Goal: Information Seeking & Learning: Check status

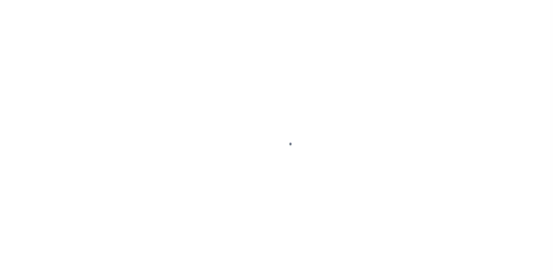
scroll to position [6, 0]
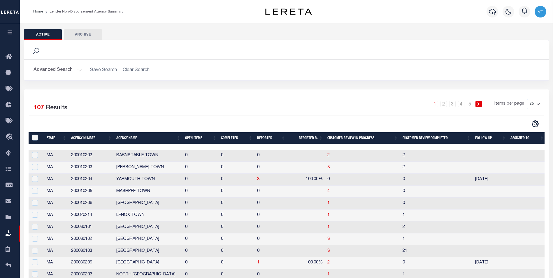
click at [54, 69] on button "Advanced Search" at bounding box center [58, 69] width 48 height 11
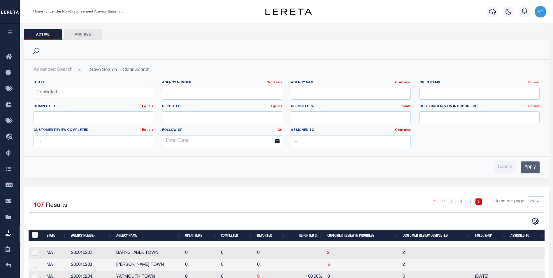
click at [60, 96] on ul "1 selected" at bounding box center [94, 92] width 120 height 8
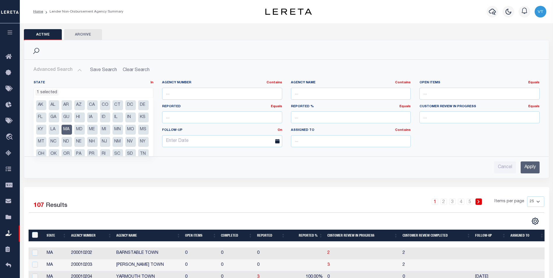
click at [72, 130] on li "MA" at bounding box center [67, 130] width 11 height 10
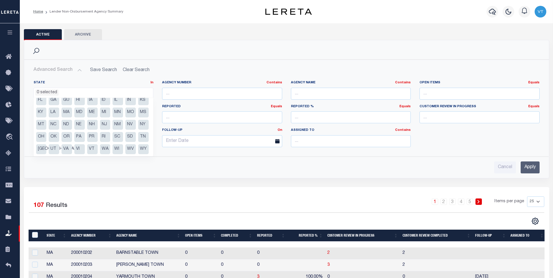
click at [138, 139] on li "TN" at bounding box center [143, 137] width 11 height 10
select select "TN"
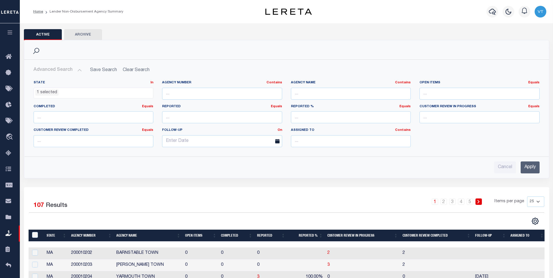
click at [531, 170] on input "Apply" at bounding box center [530, 168] width 19 height 12
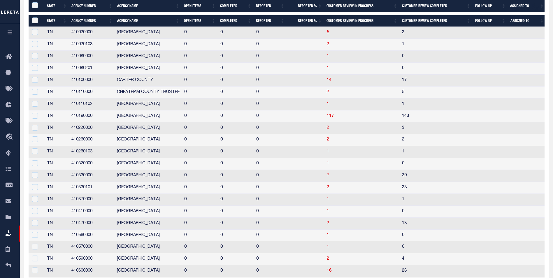
scroll to position [117, 0]
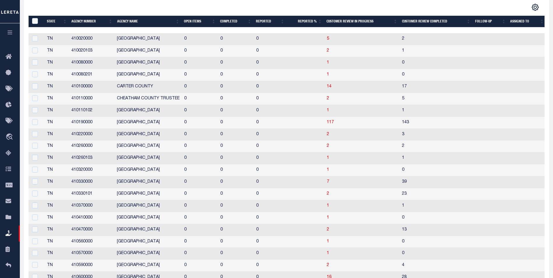
click at [132, 23] on th "Agency Name" at bounding box center [148, 22] width 67 height 12
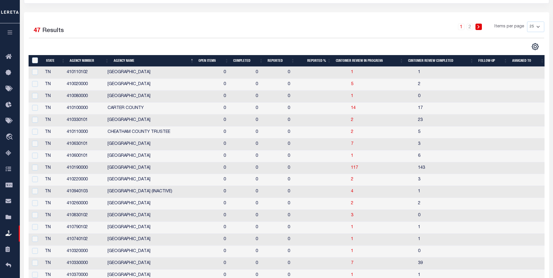
scroll to position [52, 0]
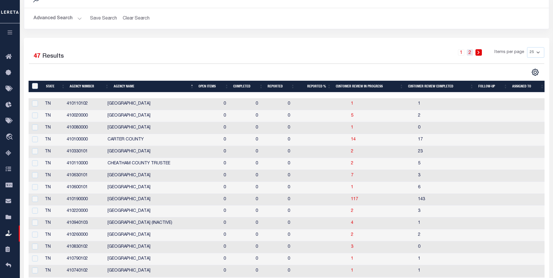
click at [471, 52] on link "2" at bounding box center [470, 52] width 6 height 6
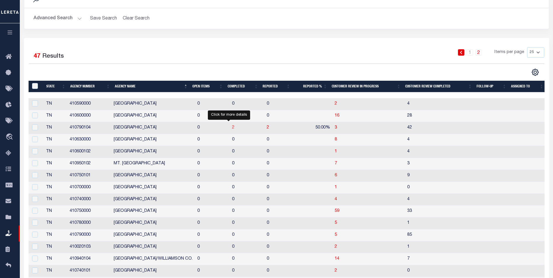
click at [232, 130] on span "2" at bounding box center [233, 128] width 2 height 4
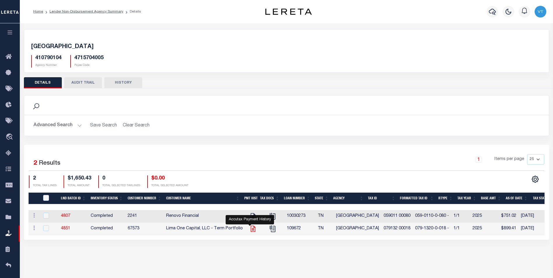
click at [249, 229] on icon "" at bounding box center [253, 229] width 8 height 8
checkbox input "true"
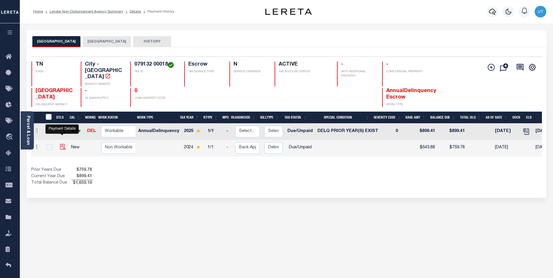
click at [63, 144] on img "" at bounding box center [63, 147] width 6 height 6
checkbox input "true"
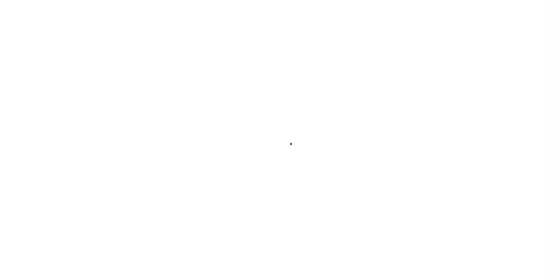
select select "DUE"
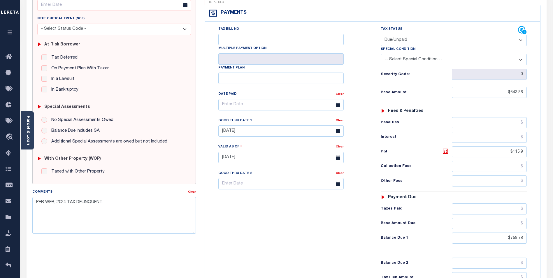
scroll to position [88, 0]
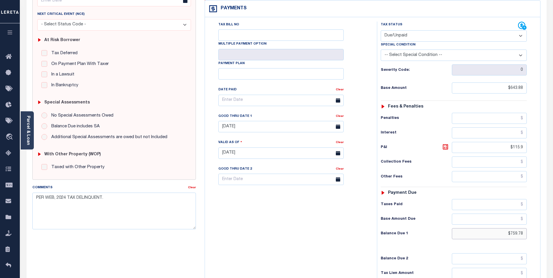
drag, startPoint x: 507, startPoint y: 225, endPoint x: 539, endPoint y: 227, distance: 32.2
click at [539, 227] on div "Tax Bill No Multiple Payment Option Payment Plan" at bounding box center [373, 150] width 336 height 266
type input "$799.09"
type input "[DATE]"
click at [446, 144] on icon at bounding box center [445, 147] width 7 height 7
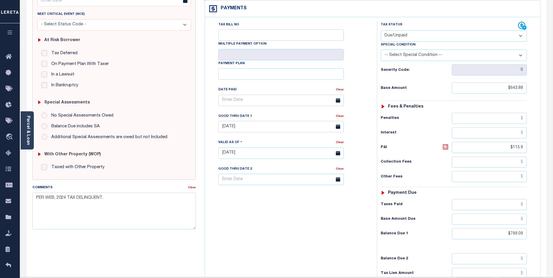
type input "$155.21"
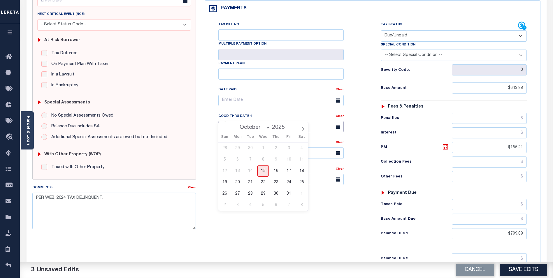
click at [244, 121] on input "[DATE]" at bounding box center [280, 126] width 125 height 11
click at [292, 197] on span "31" at bounding box center [288, 193] width 11 height 11
type input "[DATE]"
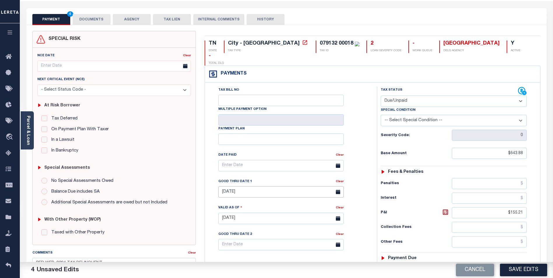
scroll to position [0, 0]
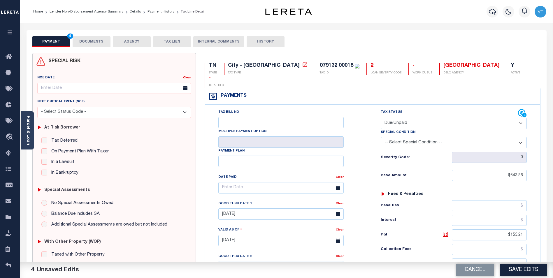
click at [90, 39] on button "DOCUMENTS" at bounding box center [92, 41] width 38 height 11
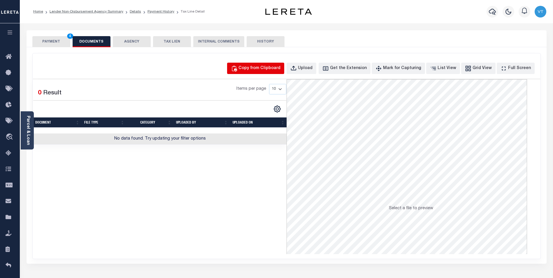
click at [272, 70] on div "Copy from Clipboard" at bounding box center [260, 68] width 42 height 6
select select "POP"
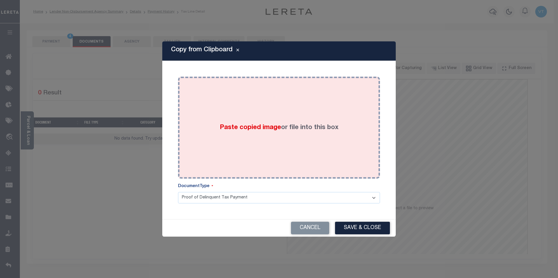
click at [275, 118] on div "Paste copied image or file into this box" at bounding box center [278, 127] width 193 height 93
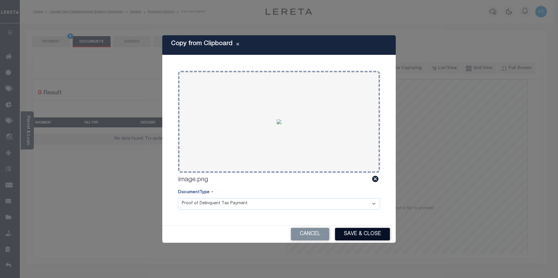
click at [365, 231] on button "Save & Close" at bounding box center [362, 234] width 55 height 13
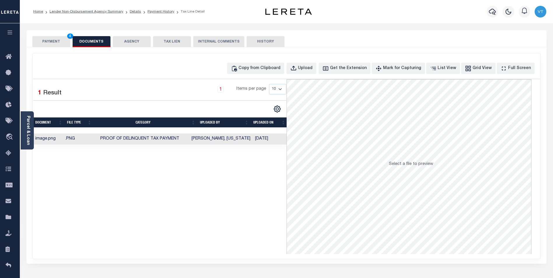
click at [58, 45] on button "PAYMENT 4" at bounding box center [51, 41] width 38 height 11
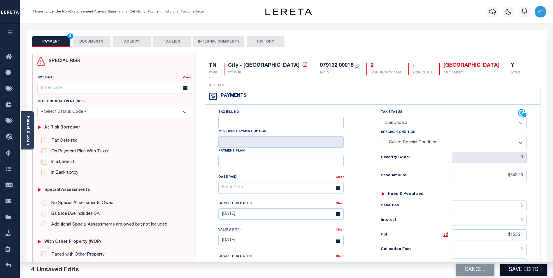
click at [519, 272] on button "Save Edits" at bounding box center [523, 270] width 47 height 13
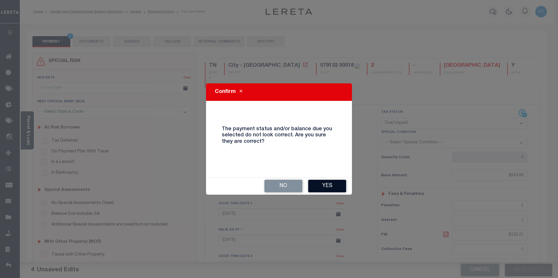
click at [327, 183] on button "Yes" at bounding box center [327, 186] width 38 height 13
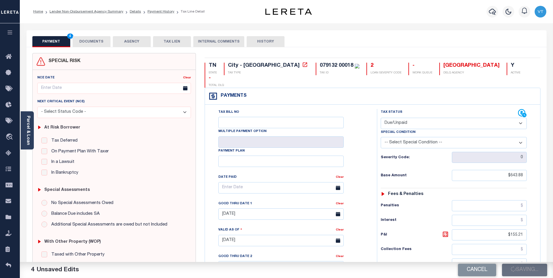
checkbox input "false"
type input "$643.88"
type input "$155.21"
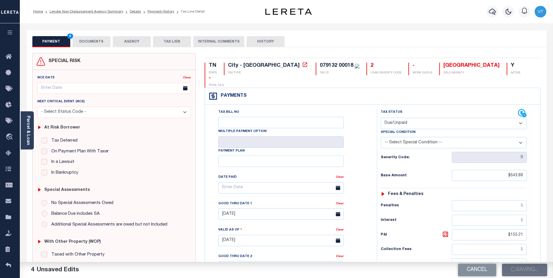
type input "$799.09"
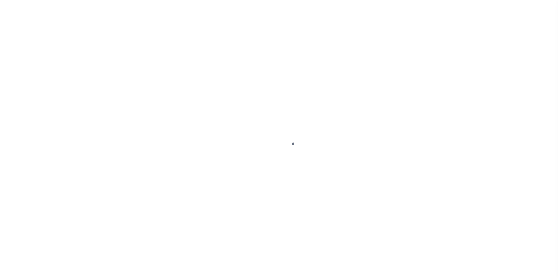
scroll to position [6, 0]
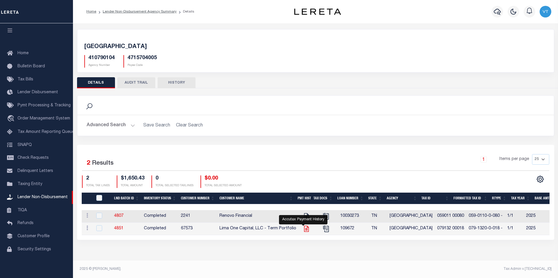
click at [304, 231] on icon "" at bounding box center [306, 229] width 5 height 6
checkbox input "true"
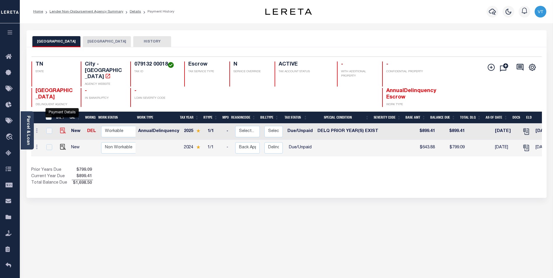
click at [61, 128] on img "" at bounding box center [63, 131] width 6 height 6
checkbox input "true"
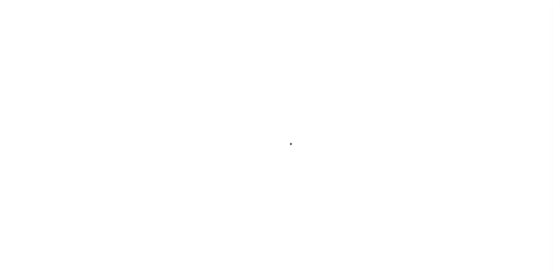
select select "DUE"
select select "18"
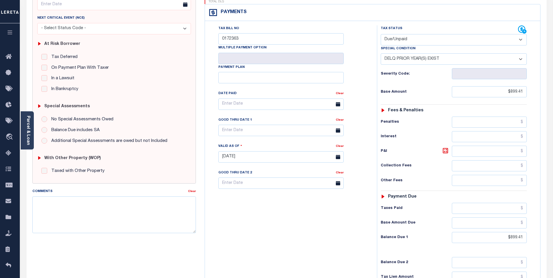
scroll to position [88, 0]
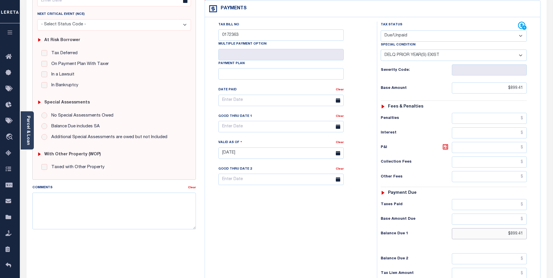
drag, startPoint x: 493, startPoint y: 221, endPoint x: 540, endPoint y: 223, distance: 46.7
click at [540, 223] on div "Tax Bill No 0172363 Multiple Payment Option Payment Plan Clear Clear Valid as O…" at bounding box center [373, 150] width 336 height 266
type input "$926.39"
type input "[DATE]"
click at [446, 145] on icon at bounding box center [446, 147] width 4 height 4
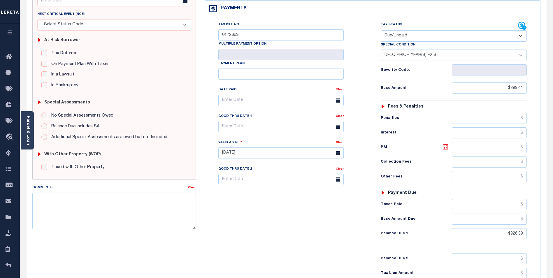
type input "$26.98"
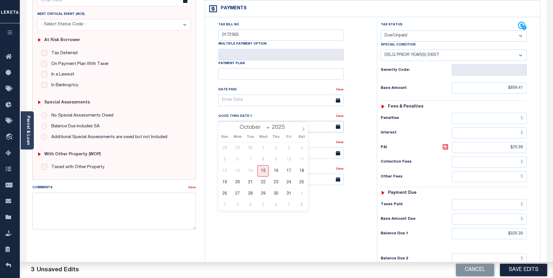
click at [255, 121] on input "text" at bounding box center [280, 126] width 125 height 11
click at [287, 195] on span "31" at bounding box center [288, 193] width 11 height 11
type input "[DATE]"
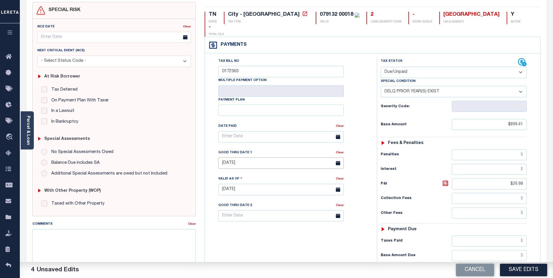
scroll to position [0, 0]
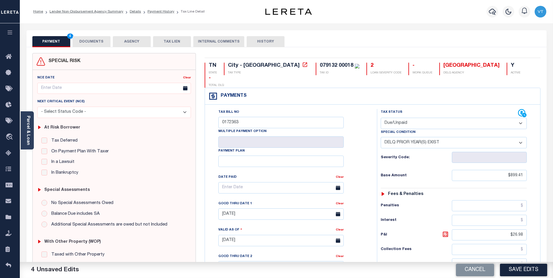
click at [97, 43] on button "DOCUMENTS" at bounding box center [92, 41] width 38 height 11
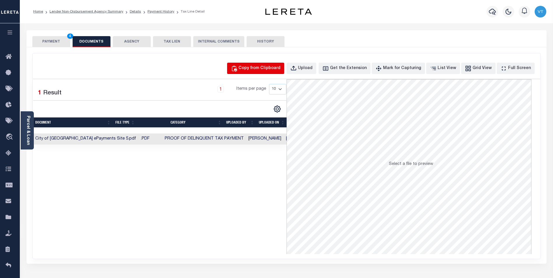
click at [258, 72] on button "Copy from Clipboard" at bounding box center [255, 68] width 57 height 11
select select "POP"
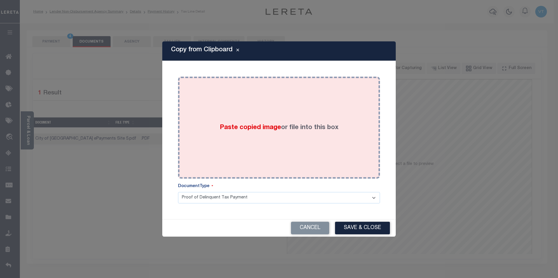
click at [244, 104] on div "Paste copied image or file into this box" at bounding box center [278, 127] width 193 height 93
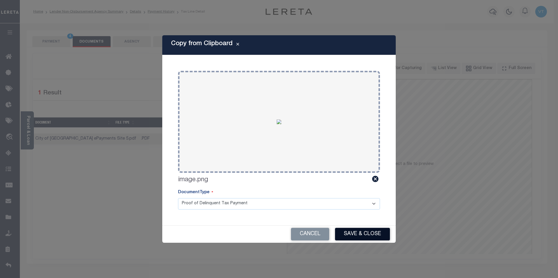
click at [376, 235] on button "Save & Close" at bounding box center [362, 234] width 55 height 13
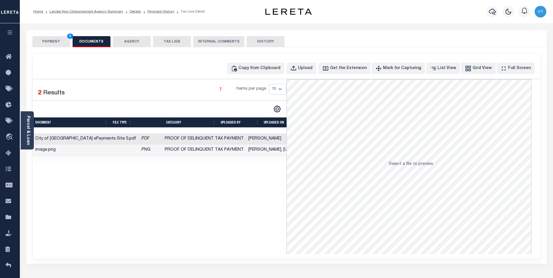
click at [51, 39] on button "PAYMENT 4" at bounding box center [51, 41] width 38 height 11
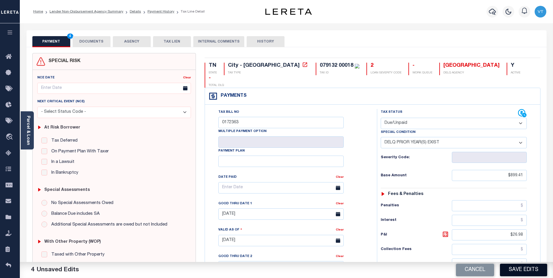
click at [528, 272] on button "Save Edits" at bounding box center [523, 270] width 47 height 13
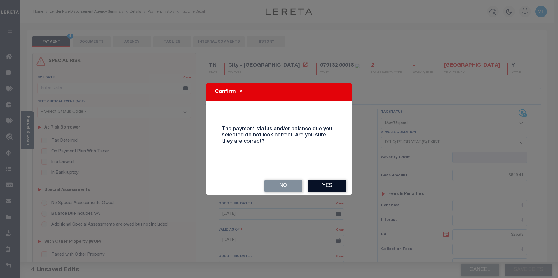
click at [329, 191] on button "Yes" at bounding box center [327, 186] width 38 height 13
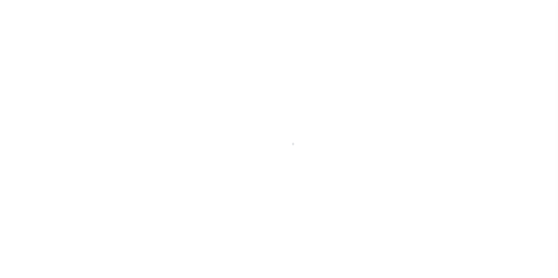
scroll to position [6, 0]
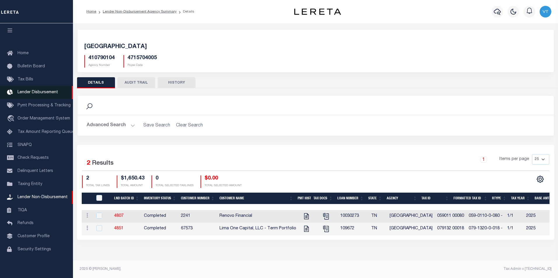
click at [34, 90] on span "Lender Disbursement" at bounding box center [38, 92] width 41 height 4
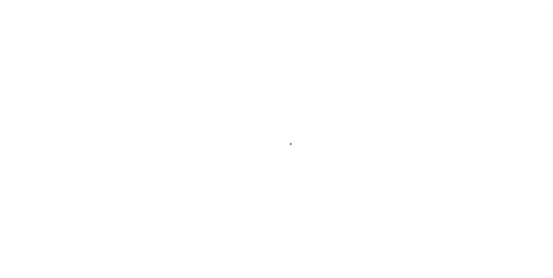
scroll to position [6, 0]
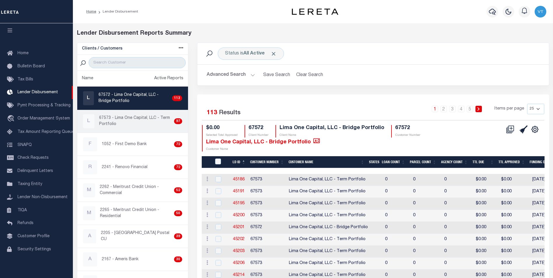
click at [111, 122] on p "67573 - Lima One Capital, LLC - Term Portfolio" at bounding box center [135, 121] width 73 height 12
checkbox input "true"
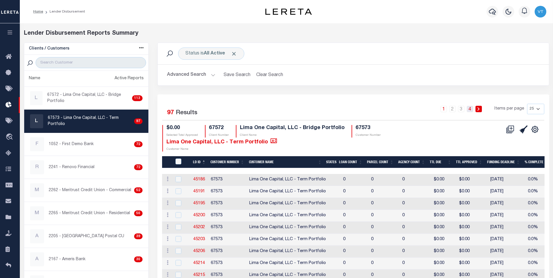
click at [471, 111] on link "4" at bounding box center [470, 109] width 6 height 6
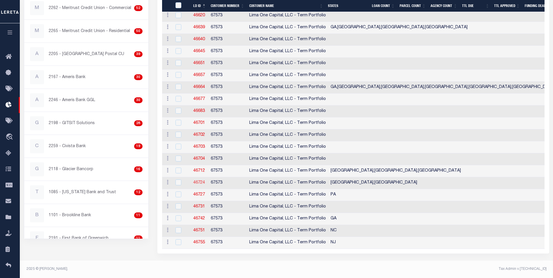
click at [200, 181] on link "46724" at bounding box center [199, 183] width 12 height 4
checkbox input "true"
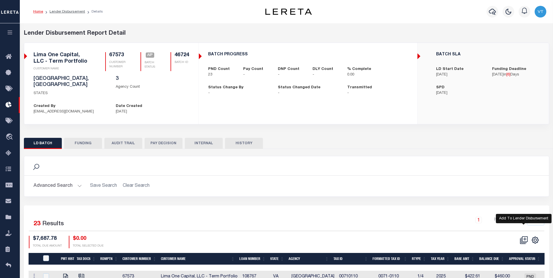
click at [523, 236] on icon at bounding box center [524, 240] width 8 height 8
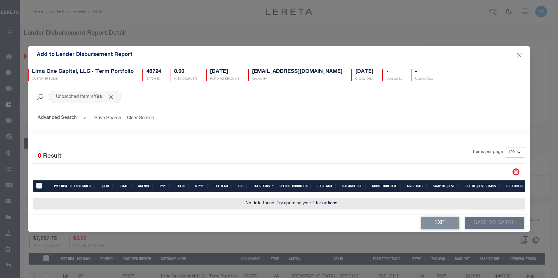
click at [76, 118] on button "Advanced Search" at bounding box center [62, 118] width 48 height 11
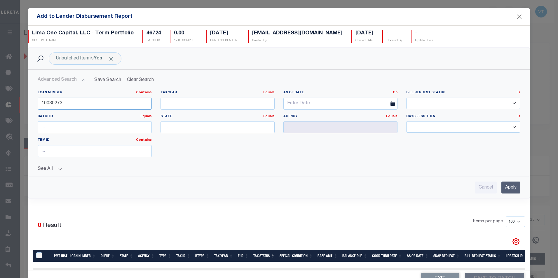
drag, startPoint x: 78, startPoint y: 108, endPoint x: 22, endPoint y: 107, distance: 56.6
click at [22, 106] on div "Add to Lender Disbursement Report Lima One Capital, LLC - Term Portfolio CUSTOM…" at bounding box center [279, 139] width 558 height 278
type input "109672"
click at [507, 188] on input "Apply" at bounding box center [510, 188] width 19 height 12
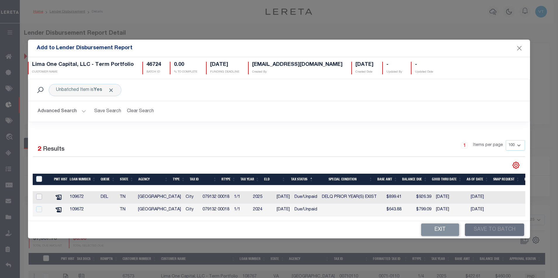
click at [40, 196] on input "checkbox" at bounding box center [39, 197] width 6 height 6
checkbox input "true"
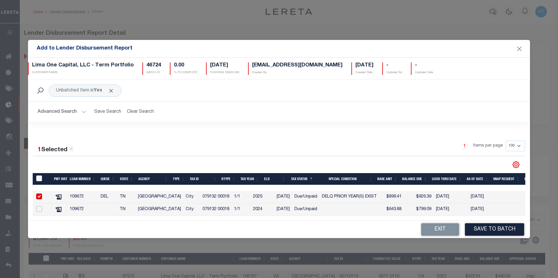
click at [38, 210] on input "checkbox" at bounding box center [39, 209] width 6 height 6
checkbox input "true"
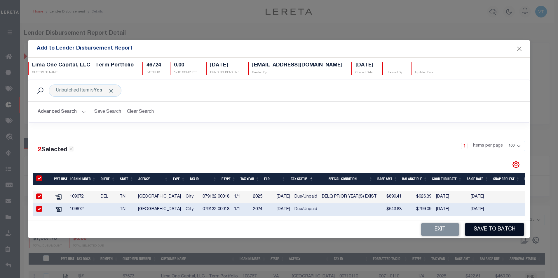
click at [478, 233] on button "Save to Batch" at bounding box center [494, 229] width 59 height 13
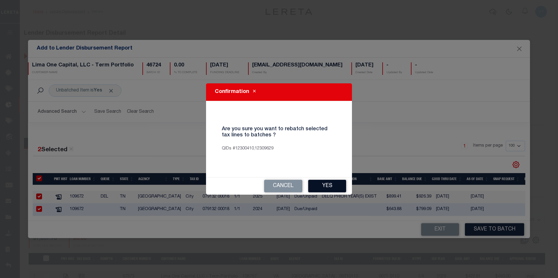
click at [342, 186] on button "Yes" at bounding box center [327, 186] width 38 height 13
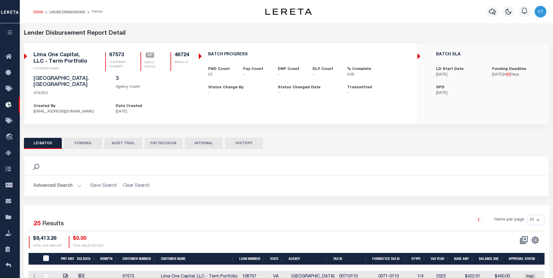
click at [9, 37] on button "button" at bounding box center [10, 33] width 20 height 20
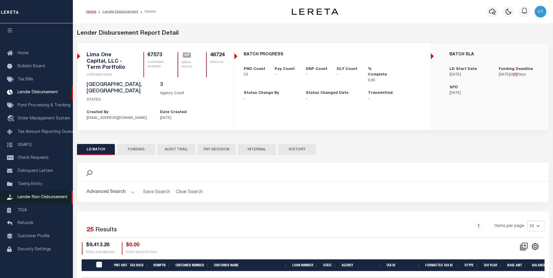
click at [32, 196] on span "Lender Non-Disbursement" at bounding box center [43, 197] width 50 height 4
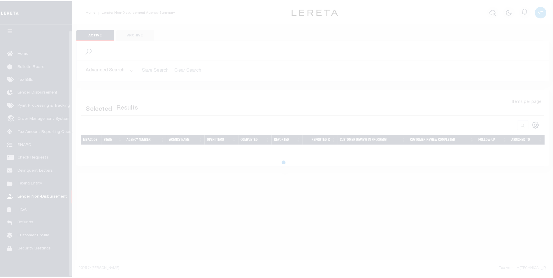
scroll to position [6, 0]
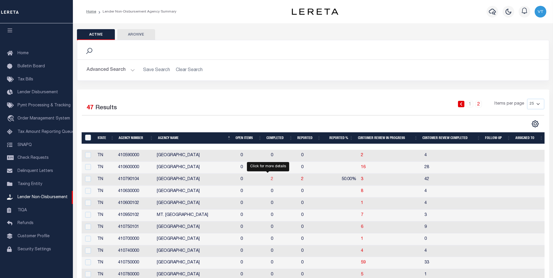
click at [271, 181] on span "2" at bounding box center [272, 179] width 2 height 4
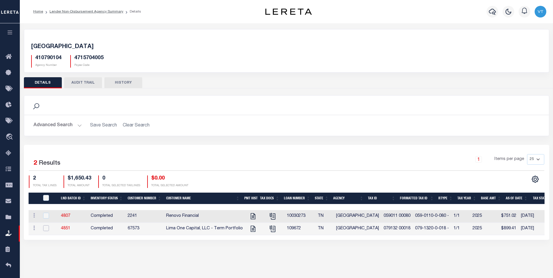
click at [46, 230] on input "checkbox" at bounding box center [46, 228] width 6 height 6
checkbox input "true"
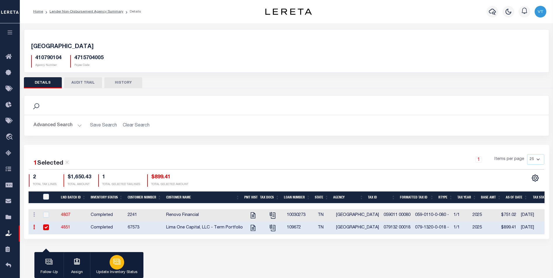
click at [118, 271] on p "Update Inventory Status" at bounding box center [116, 273] width 41 height 6
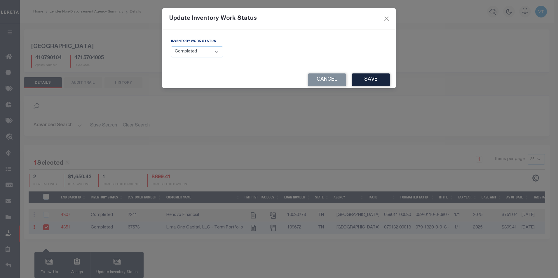
click at [204, 52] on select "--Select-- Open Completed Reported" at bounding box center [197, 51] width 52 height 11
select select "Reported"
click at [171, 46] on select "--Select-- Open Completed Reported" at bounding box center [197, 51] width 52 height 11
click at [369, 82] on button "Save" at bounding box center [371, 80] width 38 height 13
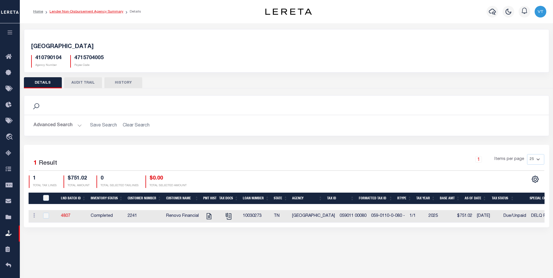
click at [96, 13] on link "Lender Non-Disbursement Agency Summary" at bounding box center [87, 12] width 74 height 4
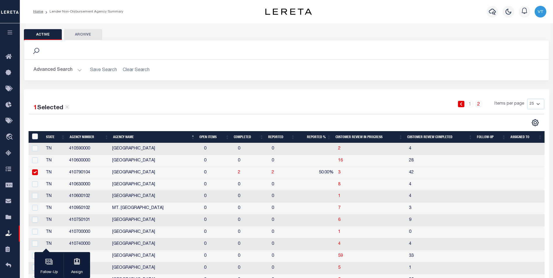
click at [61, 69] on button "Advanced Search" at bounding box center [58, 69] width 48 height 11
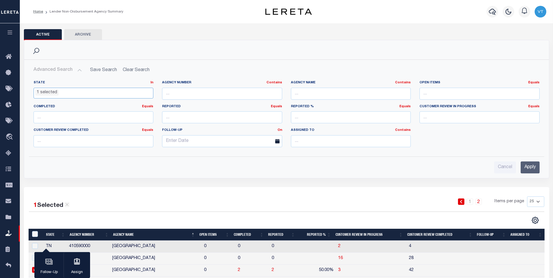
click at [58, 92] on ul "1 selected" at bounding box center [94, 92] width 120 height 8
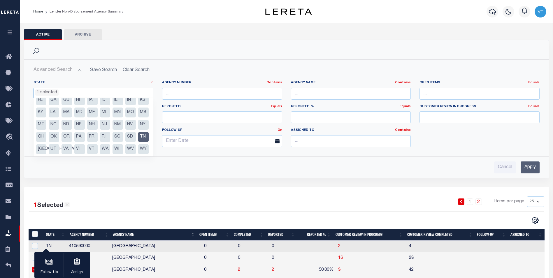
scroll to position [29, 0]
click at [138, 141] on li "TN" at bounding box center [143, 137] width 11 height 10
click at [72, 144] on li "VA" at bounding box center [67, 149] width 11 height 10
select select "VA"
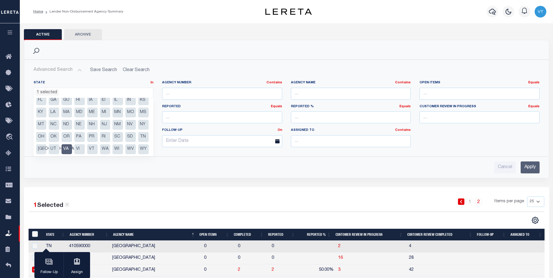
click at [530, 167] on input "Apply" at bounding box center [530, 168] width 19 height 12
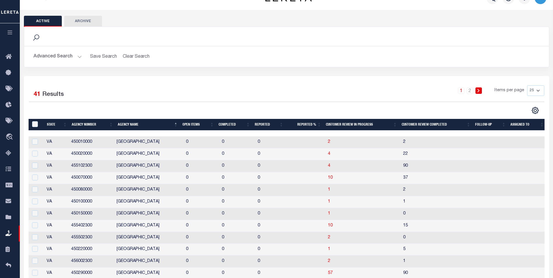
scroll to position [0, 0]
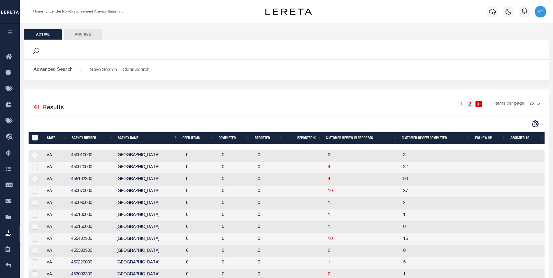
click at [471, 104] on link "2" at bounding box center [470, 104] width 6 height 6
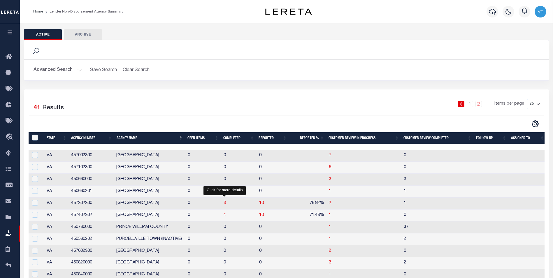
click at [225, 204] on span "3" at bounding box center [225, 203] width 2 height 4
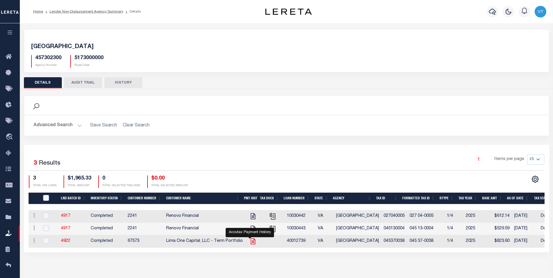
click at [251, 240] on icon "" at bounding box center [253, 242] width 5 height 6
checkbox input "true"
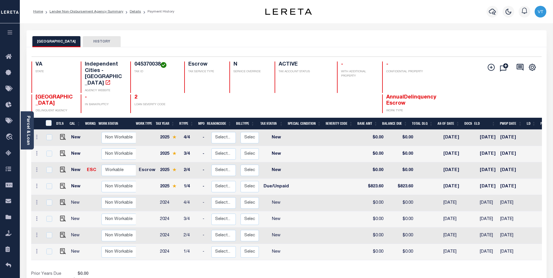
drag, startPoint x: 438, startPoint y: 261, endPoint x: 441, endPoint y: 263, distance: 3.3
click at [439, 271] on div "Show Tax Lines before Bill Release Date Prior Years Due $0.00 Current Year Due …" at bounding box center [286, 281] width 511 height 20
click at [29, 123] on link "Parcel & Loan" at bounding box center [28, 130] width 4 height 29
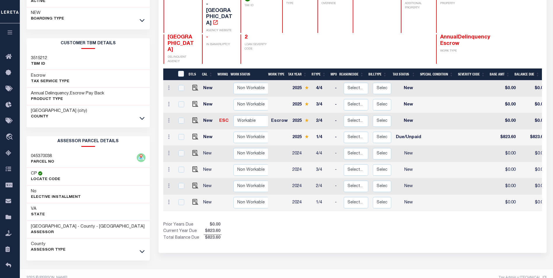
scroll to position [82, 0]
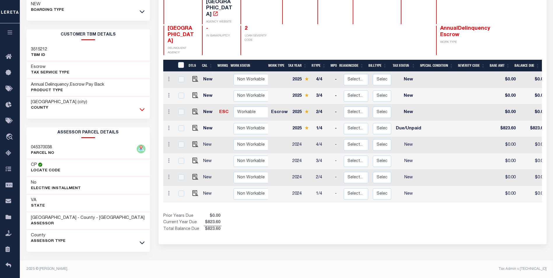
click at [143, 109] on icon at bounding box center [142, 109] width 5 height 6
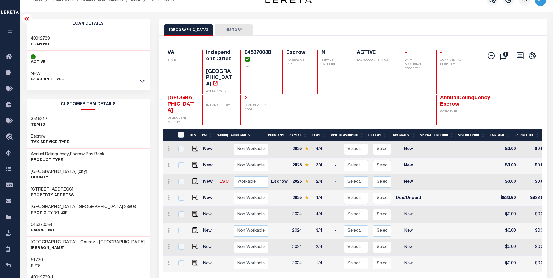
scroll to position [0, 0]
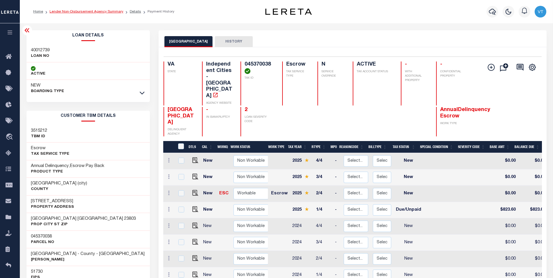
click at [99, 12] on link "Lender Non-Disbursement Agency Summary" at bounding box center [87, 12] width 74 height 4
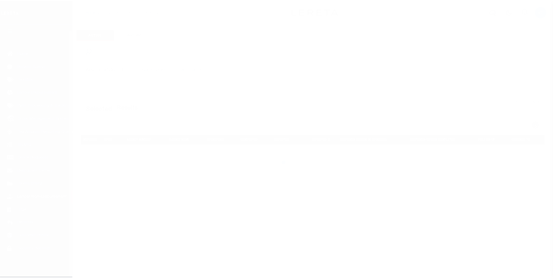
scroll to position [6, 0]
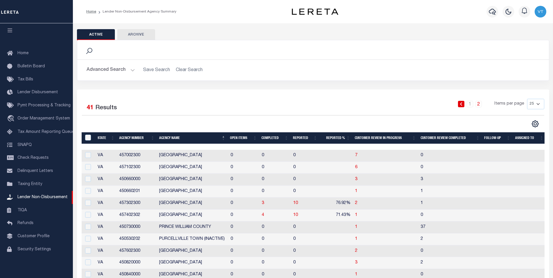
click at [111, 71] on button "Advanced Search" at bounding box center [111, 69] width 48 height 11
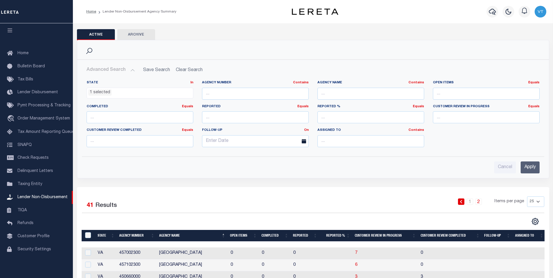
click at [104, 92] on li "1 selected" at bounding box center [99, 93] width 23 height 6
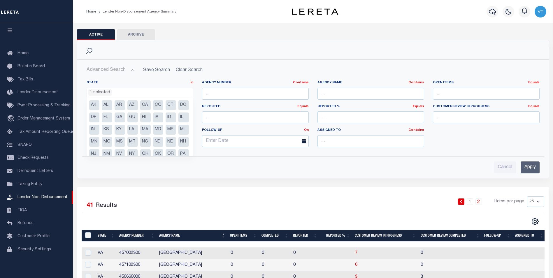
scroll to position [29, 0]
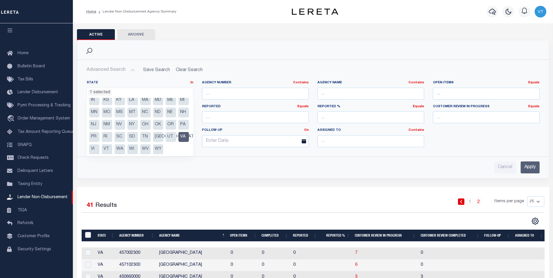
click at [179, 142] on li "VA" at bounding box center [184, 137] width 11 height 10
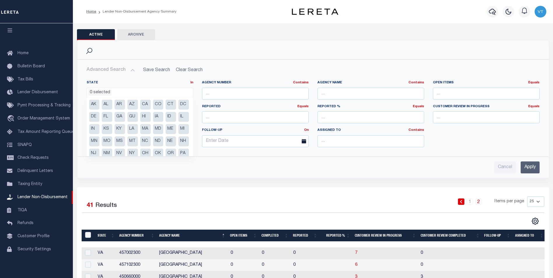
scroll to position [0, 0]
click at [168, 104] on li "CT" at bounding box center [171, 105] width 11 height 10
select select "CT"
click at [528, 169] on input "Apply" at bounding box center [530, 168] width 19 height 12
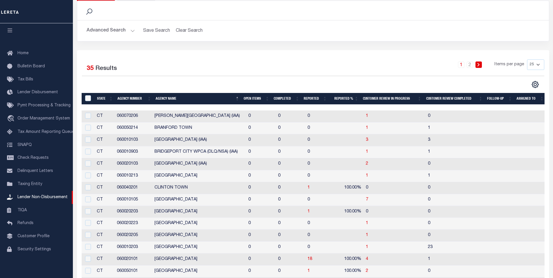
scroll to position [58, 0]
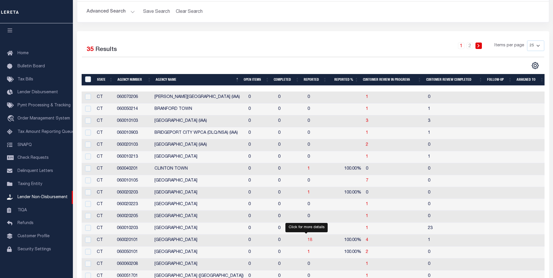
click at [308, 242] on span "18" at bounding box center [310, 240] width 5 height 4
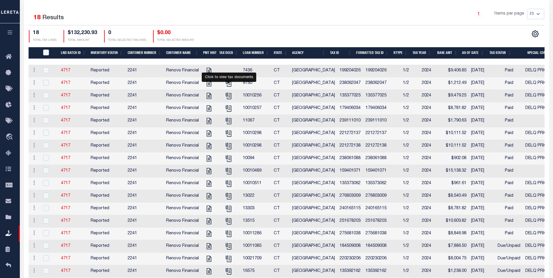
scroll to position [146, 0]
click at [211, 263] on icon "" at bounding box center [209, 259] width 8 height 8
checkbox input "true"
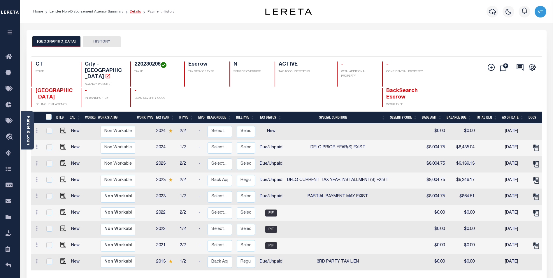
click at [130, 12] on link "Details" at bounding box center [135, 12] width 11 height 4
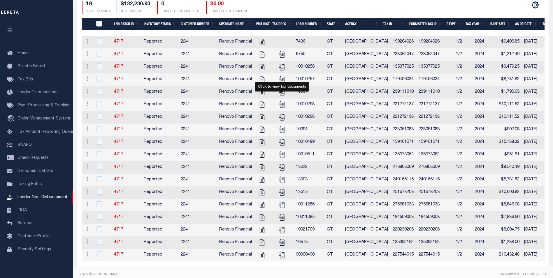
scroll to position [175, 0]
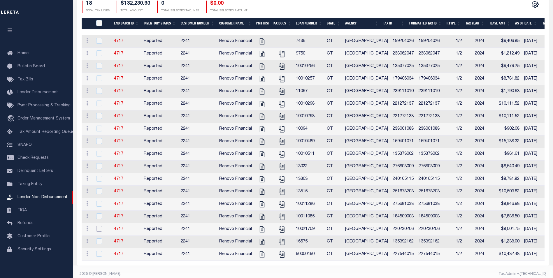
click at [99, 232] on input "checkbox" at bounding box center [99, 229] width 6 height 6
checkbox input "true"
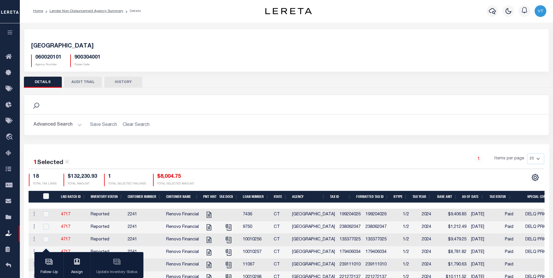
scroll to position [0, 0]
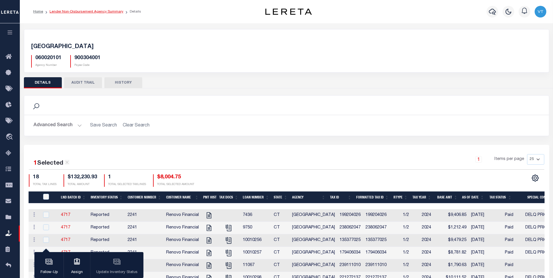
click at [97, 12] on link "Lender Non-Disbursement Agency Summary" at bounding box center [87, 12] width 74 height 4
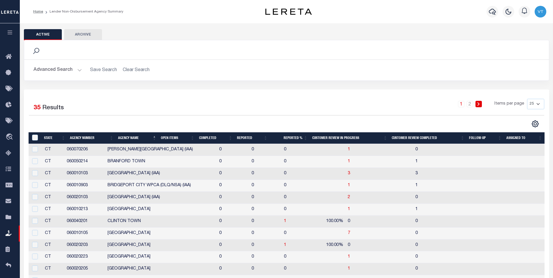
click at [71, 72] on button "Advanced Search" at bounding box center [58, 69] width 48 height 11
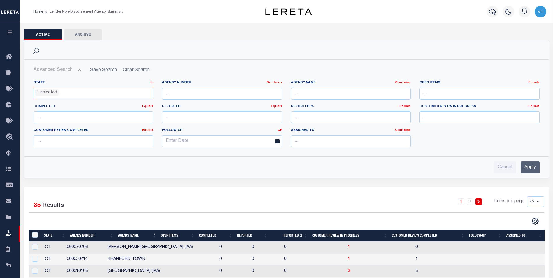
click at [78, 94] on ul "1 selected" at bounding box center [94, 92] width 120 height 8
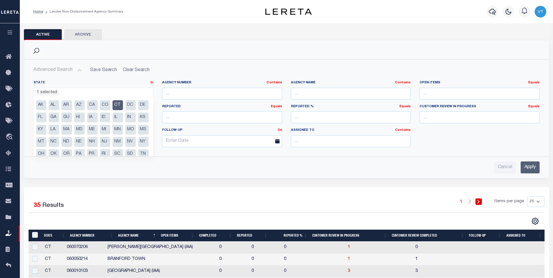
click at [117, 105] on li "CT" at bounding box center [118, 105] width 11 height 10
click at [59, 116] on li "GA" at bounding box center [54, 118] width 11 height 10
select select "GA"
click at [537, 168] on input "Apply" at bounding box center [530, 168] width 19 height 12
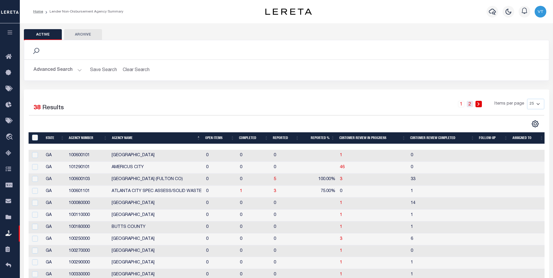
click at [470, 105] on link "2" at bounding box center [470, 104] width 6 height 6
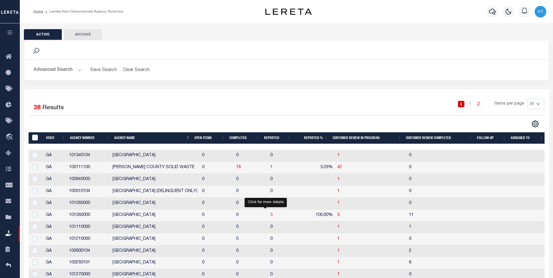
click at [270, 217] on span "3" at bounding box center [271, 215] width 2 height 4
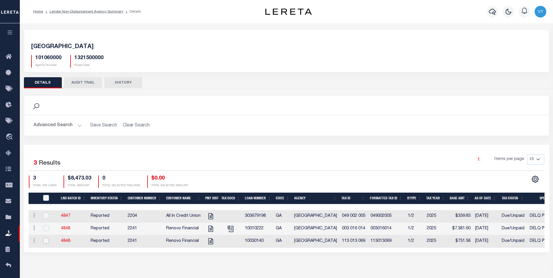
click at [46, 242] on input "checkbox" at bounding box center [46, 241] width 6 height 6
checkbox input "true"
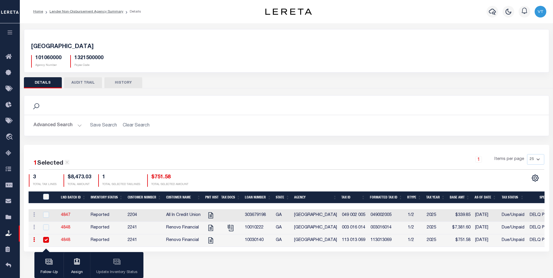
click at [118, 265] on div "Follow-Up Assign Update Inventory Status" at bounding box center [88, 265] width 109 height 26
click at [82, 12] on link "Lender Non-Disbursement Agency Summary" at bounding box center [87, 12] width 74 height 4
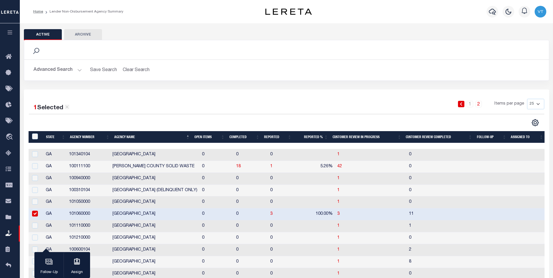
click at [69, 70] on button "Advanced Search" at bounding box center [58, 69] width 48 height 11
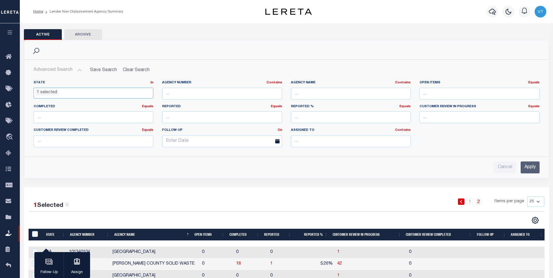
click at [106, 93] on ul "1 selected" at bounding box center [94, 92] width 120 height 8
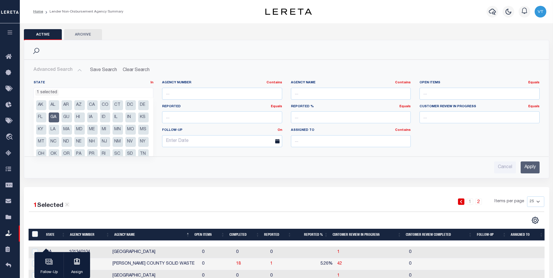
click at [59, 118] on li "GA" at bounding box center [54, 118] width 11 height 10
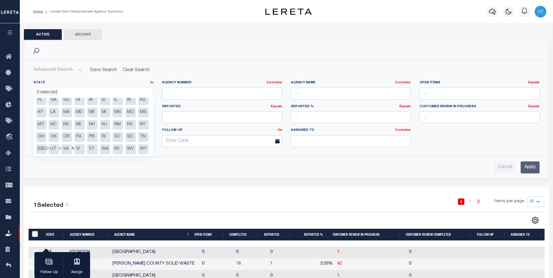
click at [138, 127] on li "NY" at bounding box center [143, 125] width 11 height 10
select select "NY"
click at [532, 167] on input "Apply" at bounding box center [530, 168] width 19 height 12
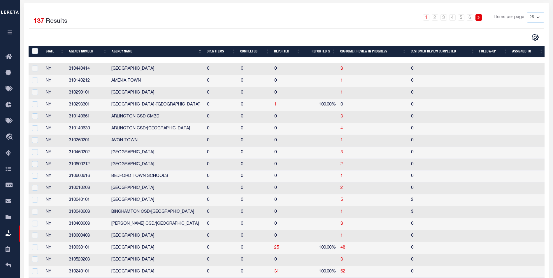
scroll to position [88, 0]
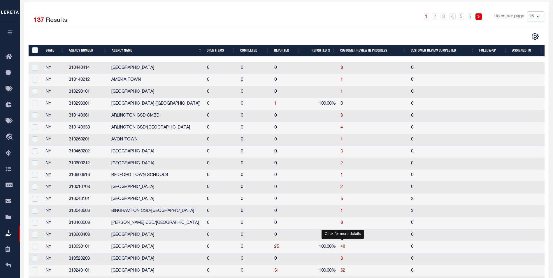
click at [345, 248] on span "48" at bounding box center [343, 247] width 5 height 4
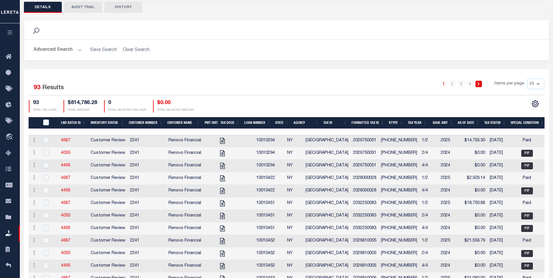
scroll to position [70, 0]
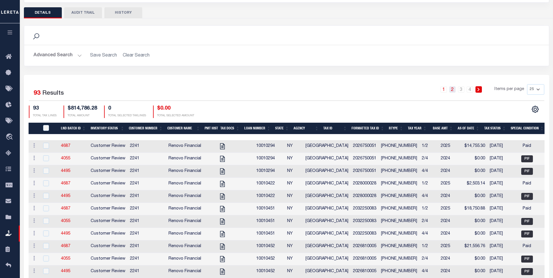
click at [453, 88] on link "2" at bounding box center [453, 89] width 6 height 6
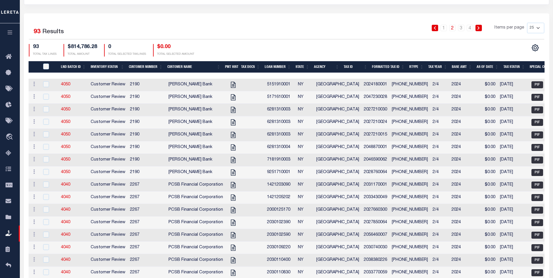
scroll to position [128, 0]
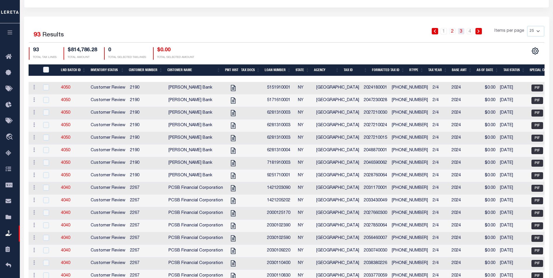
click at [462, 32] on link "3" at bounding box center [461, 31] width 6 height 6
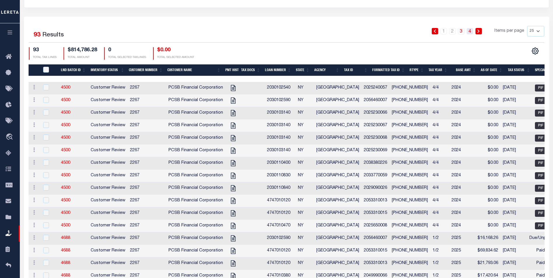
click at [469, 31] on link "4" at bounding box center [470, 31] width 6 height 6
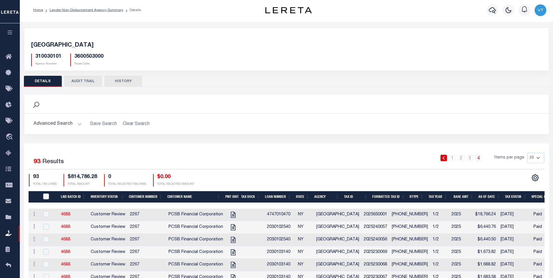
scroll to position [0, 0]
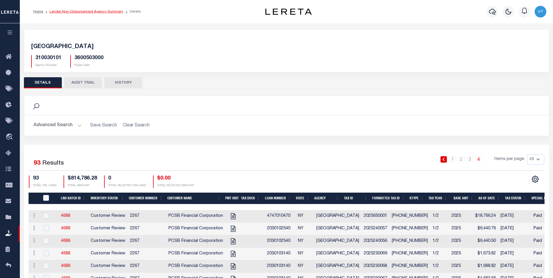
click at [96, 10] on link "Lender Non-Disbursement Agency Summary" at bounding box center [87, 12] width 74 height 4
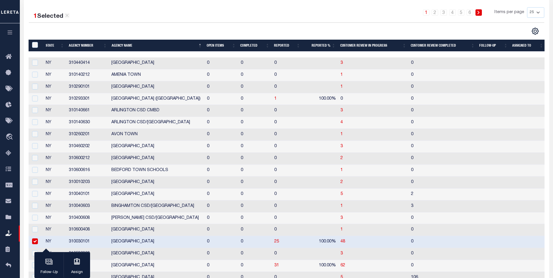
scroll to position [117, 0]
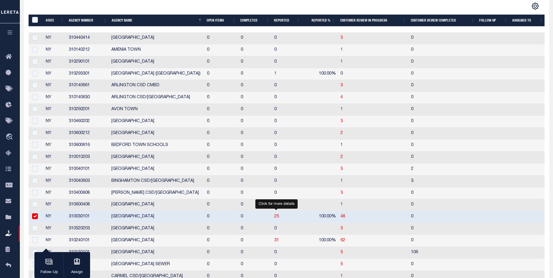
click at [276, 218] on span "25" at bounding box center [276, 217] width 5 height 4
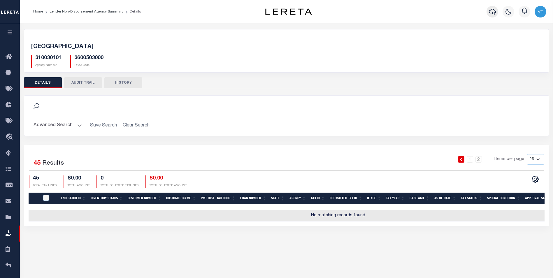
click at [494, 13] on icon "button" at bounding box center [492, 11] width 7 height 7
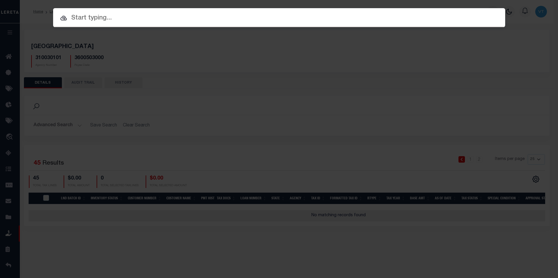
click at [155, 143] on div "Include Loans TBM Customers Borrowers Payments (Lender Non-Disb) Payments (Lend…" at bounding box center [279, 139] width 558 height 278
click at [223, 94] on div "Include Loans TBM Customers Borrowers Payments (Lender Non-Disb) Payments (Lend…" at bounding box center [279, 139] width 558 height 278
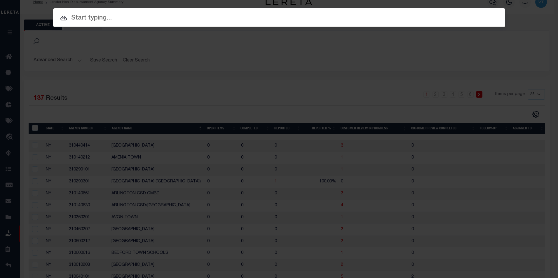
scroll to position [31, 0]
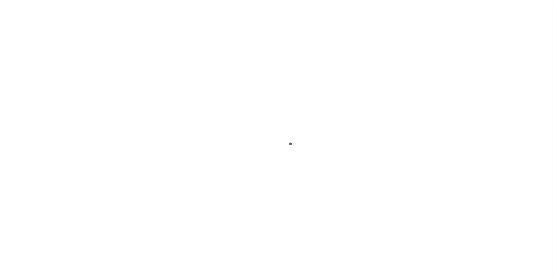
scroll to position [6, 0]
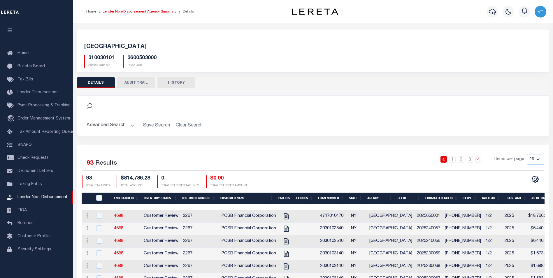
click at [156, 12] on link "Lender Non-Disbursement Agency Summary" at bounding box center [140, 12] width 74 height 4
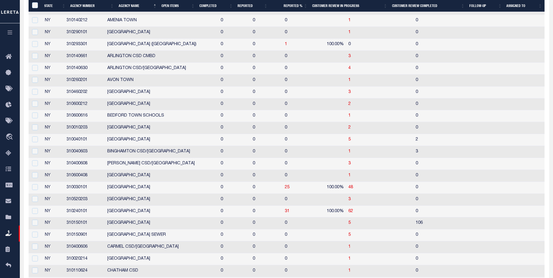
scroll to position [146, 0]
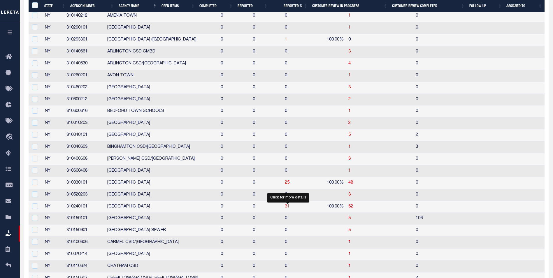
click at [289, 207] on span "31" at bounding box center [287, 207] width 5 height 4
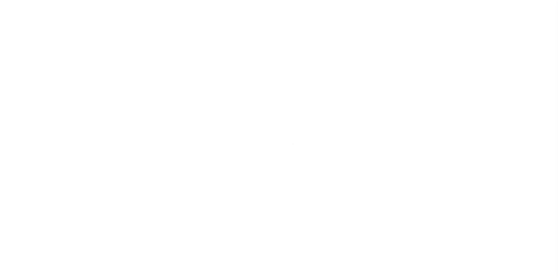
scroll to position [6, 0]
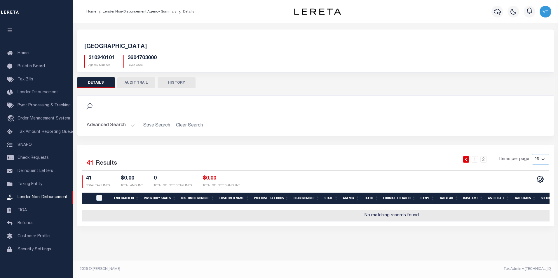
click at [545, 13] on img "button" at bounding box center [545, 12] width 12 height 12
click at [523, 41] on span "Sign out" at bounding box center [522, 41] width 17 height 4
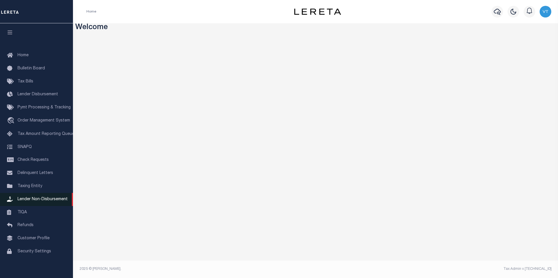
click at [32, 202] on span "Lender Non-Disbursement" at bounding box center [43, 199] width 50 height 4
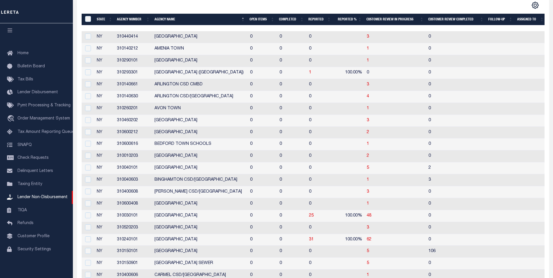
scroll to position [146, 0]
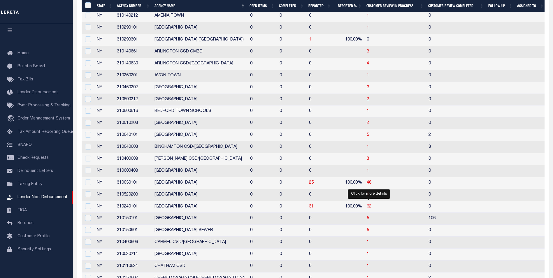
click at [368, 206] on span "62" at bounding box center [369, 207] width 5 height 4
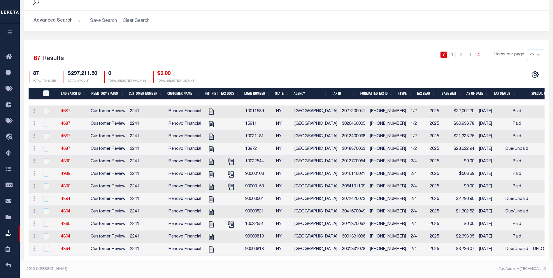
scroll to position [113, 0]
click at [455, 52] on link "1" at bounding box center [453, 55] width 6 height 6
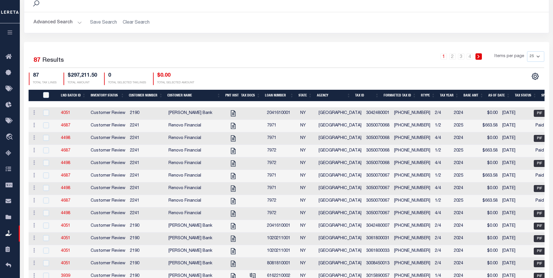
scroll to position [99, 0]
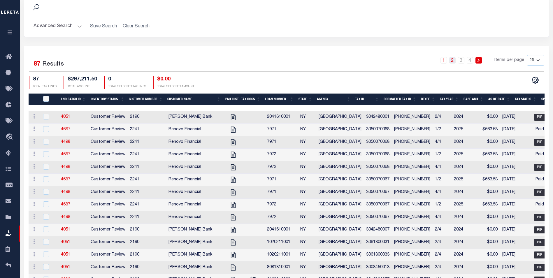
click at [452, 58] on link "2" at bounding box center [453, 60] width 6 height 6
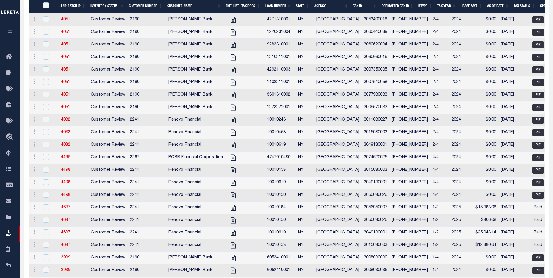
scroll to position [158, 0]
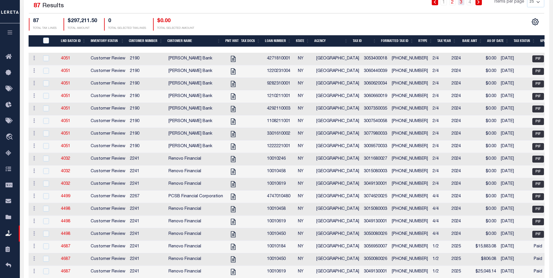
click at [462, 3] on link "3" at bounding box center [461, 2] width 6 height 6
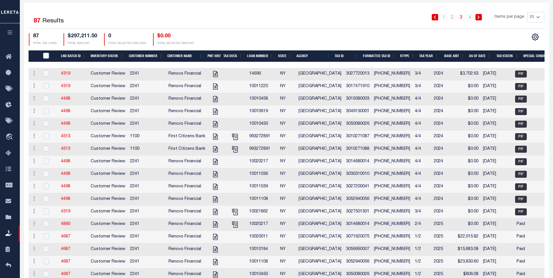
scroll to position [127, 0]
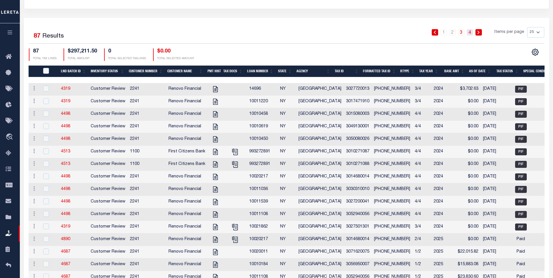
click at [471, 34] on link "4" at bounding box center [470, 32] width 6 height 6
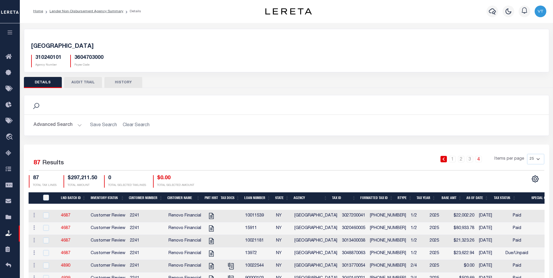
scroll to position [0, 0]
click at [101, 13] on link "Lender Non-Disbursement Agency Summary" at bounding box center [87, 12] width 74 height 4
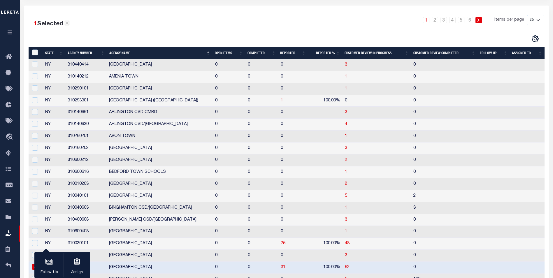
scroll to position [117, 0]
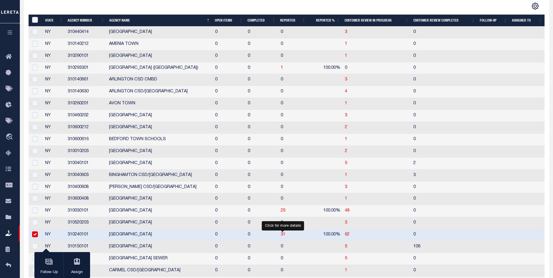
click at [281, 237] on span "31" at bounding box center [283, 235] width 5 height 4
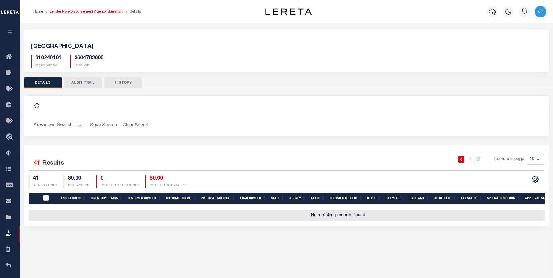
click at [99, 13] on link "Lender Non-Disbursement Agency Summary" at bounding box center [87, 12] width 74 height 4
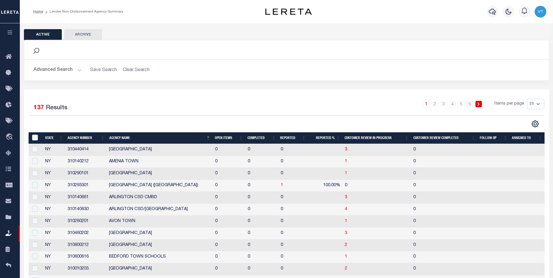
click at [66, 71] on button "Advanced Search" at bounding box center [58, 69] width 48 height 11
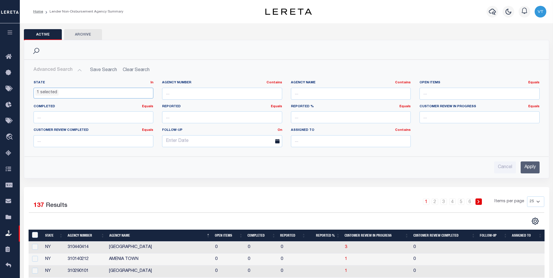
click at [113, 92] on ul "1 selected" at bounding box center [94, 92] width 120 height 8
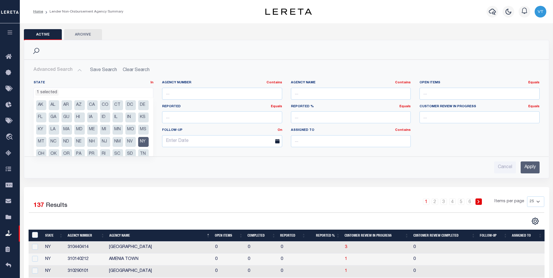
click at [138, 147] on li "NY" at bounding box center [143, 142] width 11 height 10
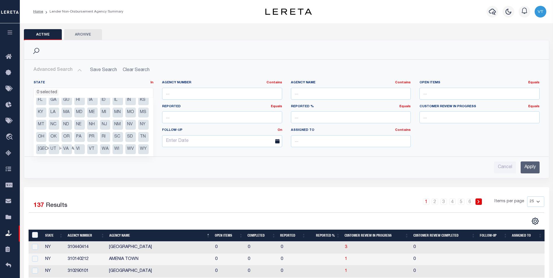
click at [100, 138] on li "RI" at bounding box center [105, 137] width 11 height 10
select select "RI"
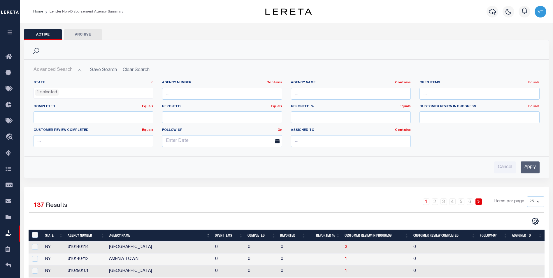
click at [532, 166] on input "Apply" at bounding box center [530, 168] width 19 height 12
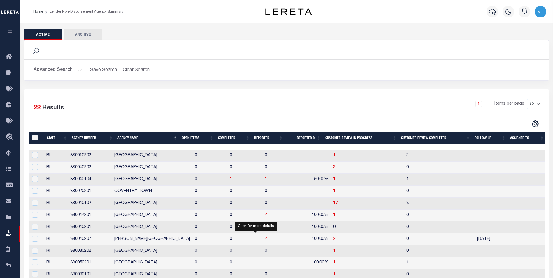
click at [265, 241] on span "2" at bounding box center [266, 239] width 2 height 4
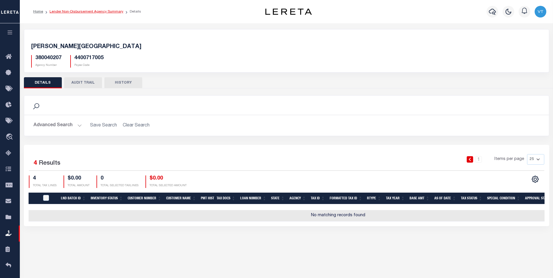
click at [111, 12] on link "Lender Non-Disbursement Agency Summary" at bounding box center [87, 12] width 74 height 4
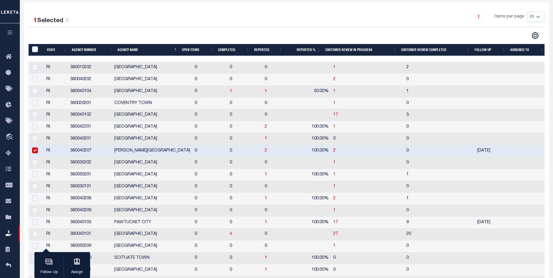
scroll to position [88, 0]
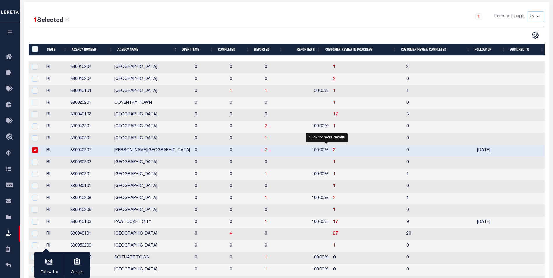
click at [333, 152] on span "2" at bounding box center [334, 150] width 2 height 4
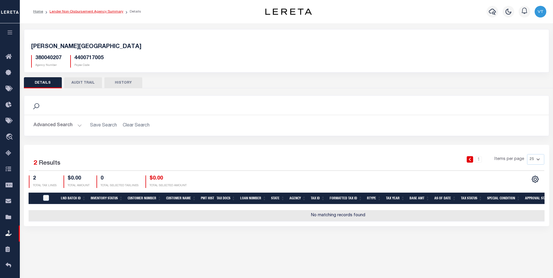
click at [71, 13] on link "Lender Non-Disbursement Agency Summary" at bounding box center [87, 12] width 74 height 4
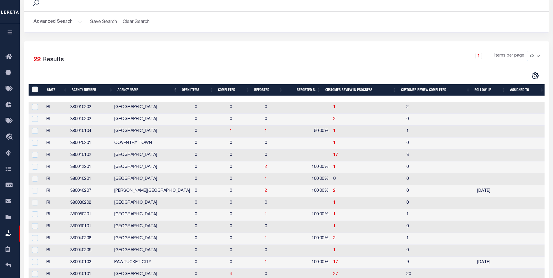
scroll to position [58, 0]
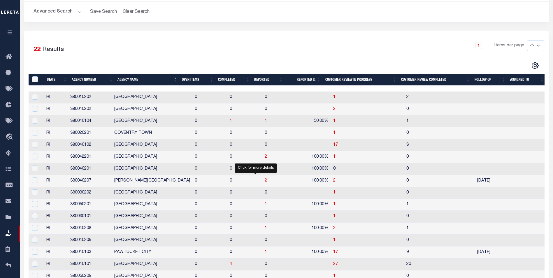
click at [265, 181] on span "2" at bounding box center [266, 181] width 2 height 4
checkbox input "true"
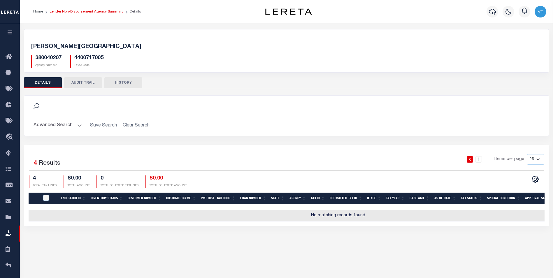
click at [65, 12] on link "Lender Non-Disbursement Agency Summary" at bounding box center [87, 12] width 74 height 4
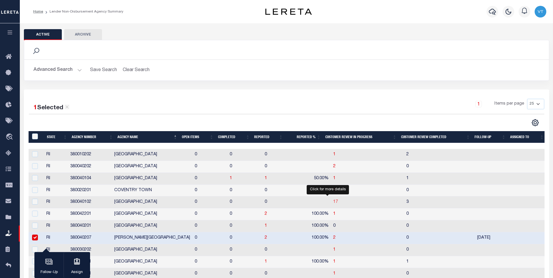
click at [333, 204] on span "17" at bounding box center [335, 202] width 5 height 4
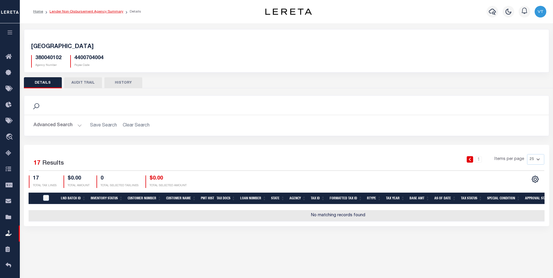
click at [92, 11] on link "Lender Non-Disbursement Agency Summary" at bounding box center [87, 12] width 74 height 4
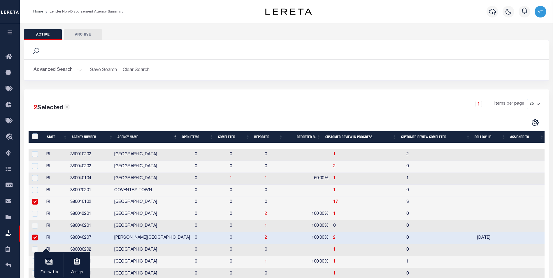
click at [191, 133] on th "Open Items" at bounding box center [198, 137] width 36 height 12
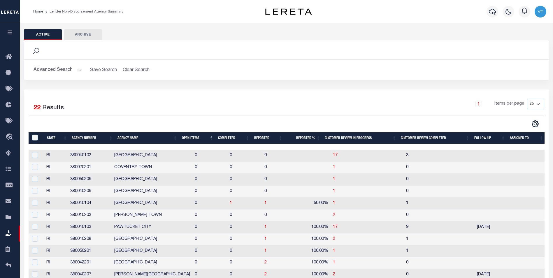
click at [190, 136] on th "Open Items" at bounding box center [198, 138] width 36 height 12
click at [43, 68] on button "Advanced Search" at bounding box center [58, 69] width 48 height 11
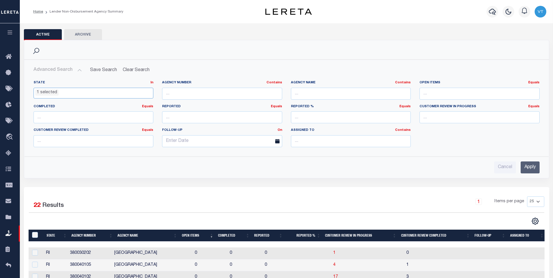
click at [61, 91] on ul "1 selected" at bounding box center [94, 92] width 120 height 8
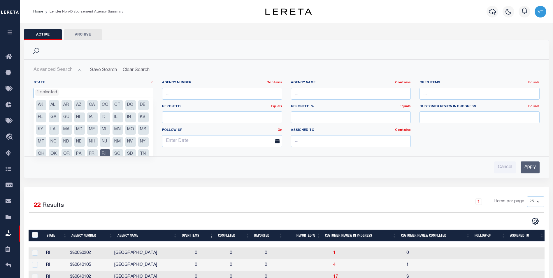
scroll to position [17, 0]
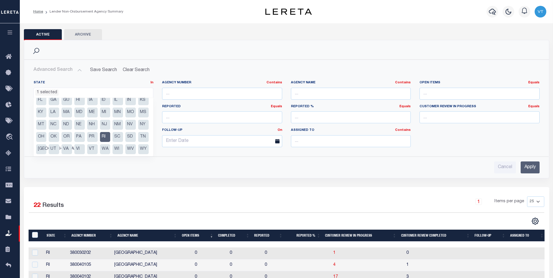
click at [100, 142] on li "RI" at bounding box center [105, 137] width 11 height 10
select select
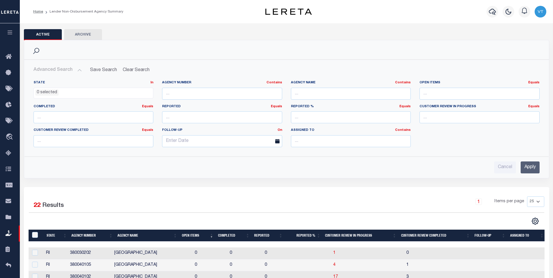
click at [534, 166] on input "Apply" at bounding box center [530, 168] width 19 height 12
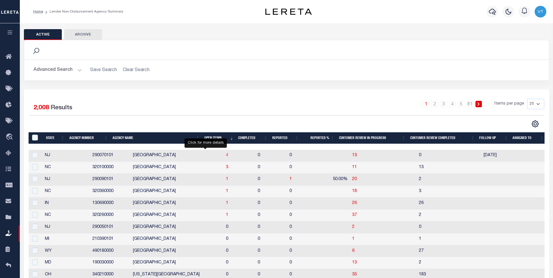
click at [226, 156] on span "4" at bounding box center [227, 155] width 2 height 4
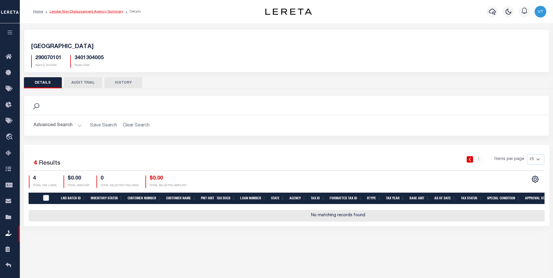
click at [111, 13] on link "Lender Non-Disbursement Agency Summary" at bounding box center [87, 12] width 74 height 4
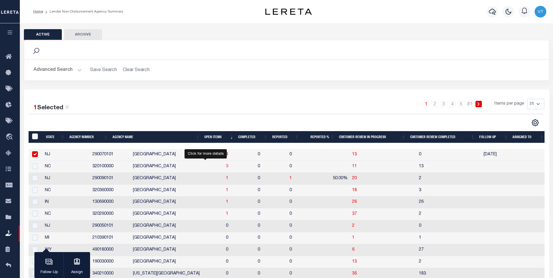
click at [226, 168] on span "3" at bounding box center [227, 167] width 2 height 4
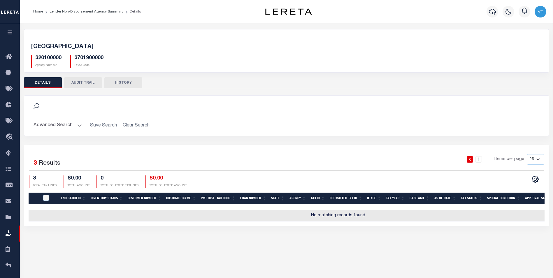
click at [540, 13] on img "button" at bounding box center [541, 12] width 12 height 12
click at [516, 42] on span "Sign out" at bounding box center [518, 41] width 17 height 4
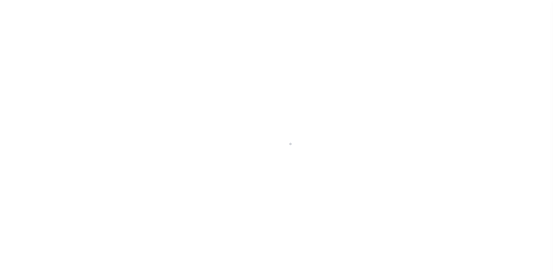
scroll to position [6, 0]
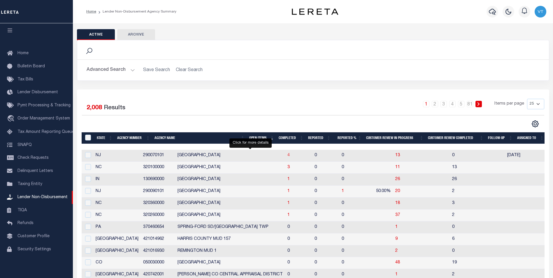
click at [288, 158] on span "4" at bounding box center [289, 155] width 2 height 4
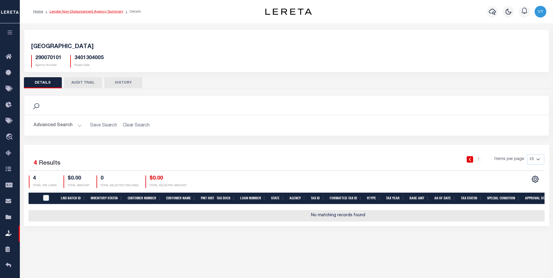
click at [62, 12] on link "Lender Non-Disbursement Agency Summary" at bounding box center [87, 12] width 74 height 4
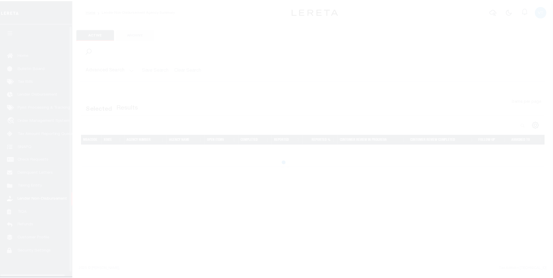
scroll to position [6, 0]
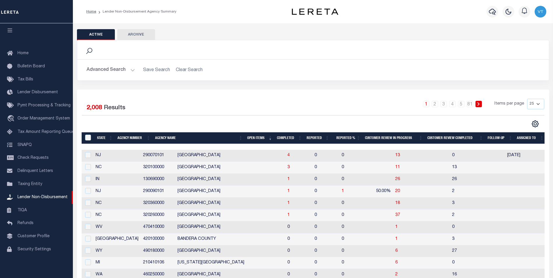
click at [539, 11] on img "button" at bounding box center [541, 12] width 12 height 12
click at [523, 41] on span "Sign out" at bounding box center [518, 41] width 17 height 4
